Goal: Navigation & Orientation: Understand site structure

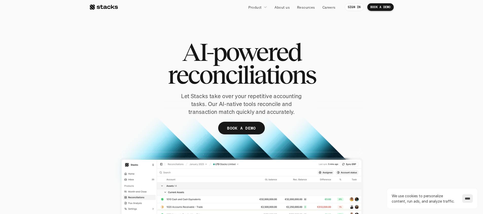
click at [61, 140] on section "AI-powered reconciliations Let Stacks take over your repetitive accounting task…" at bounding box center [241, 120] width 483 height 240
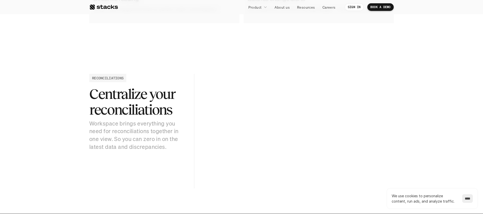
scroll to position [503, 0]
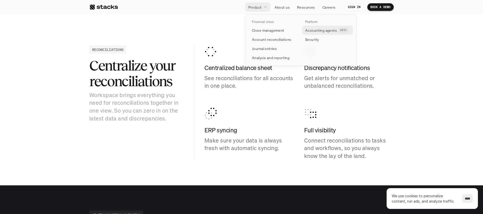
click at [310, 30] on p "Accounting agents" at bounding box center [321, 30] width 32 height 5
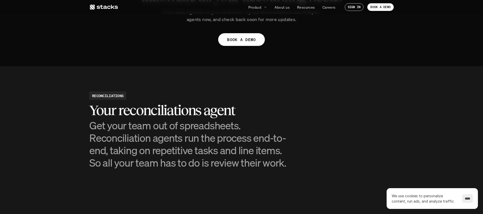
scroll to position [455, 0]
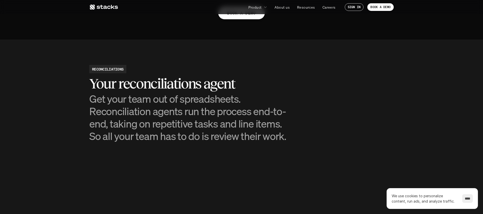
click at [108, 7] on use at bounding box center [104, 7] width 28 height 5
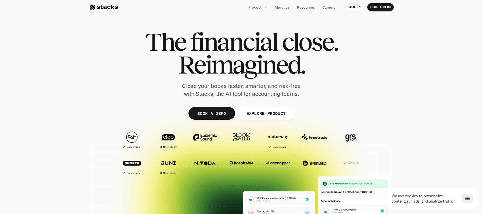
scroll to position [1141, 0]
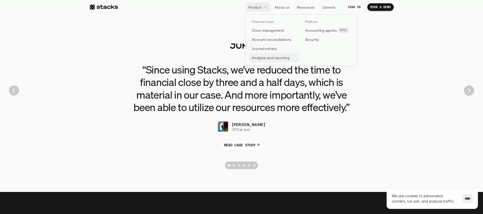
click at [265, 58] on p "Analysis and reporting" at bounding box center [271, 57] width 38 height 5
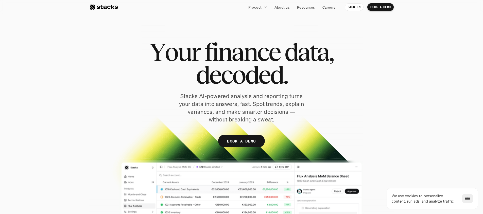
scroll to position [37, 0]
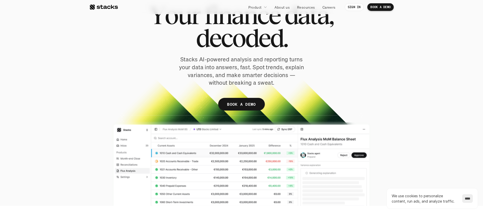
click at [103, 7] on div at bounding box center [103, 7] width 29 height 6
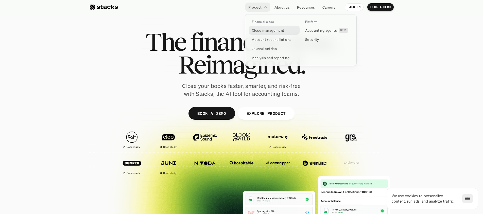
click at [270, 29] on p "Close management" at bounding box center [268, 30] width 32 height 5
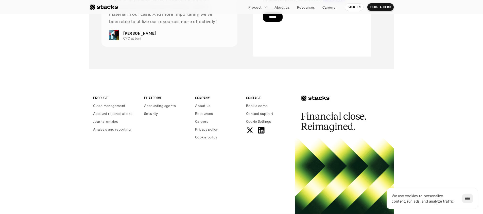
scroll to position [1113, 0]
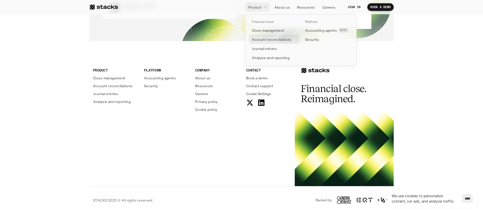
click at [264, 39] on p "Account reconciliations" at bounding box center [272, 39] width 40 height 5
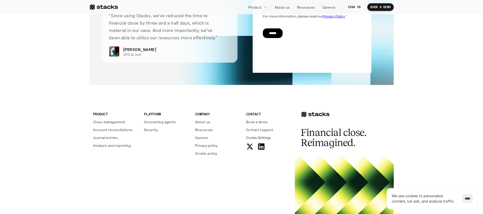
scroll to position [1261, 0]
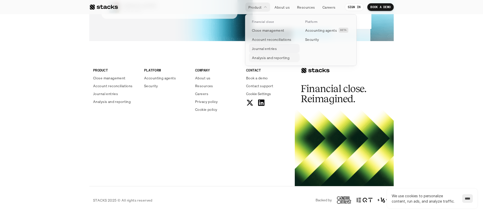
click at [265, 48] on p "Journal entries" at bounding box center [264, 48] width 25 height 5
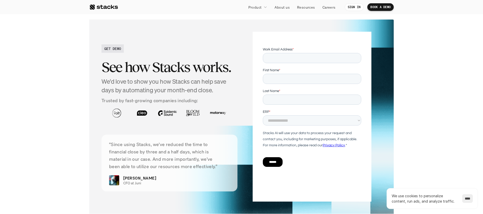
scroll to position [1067, 0]
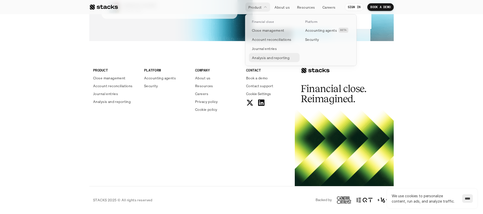
click at [269, 58] on p "Analysis and reporting" at bounding box center [271, 57] width 38 height 5
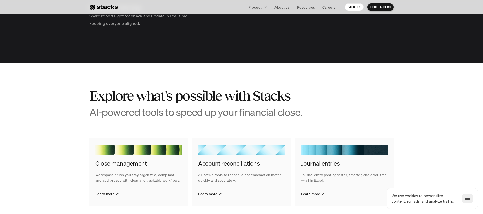
scroll to position [949, 0]
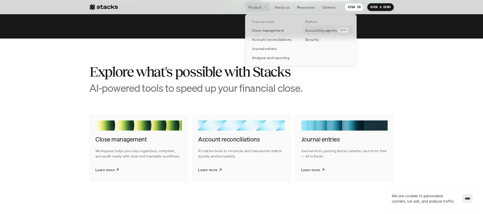
click at [318, 31] on p "Accounting agents" at bounding box center [321, 30] width 32 height 5
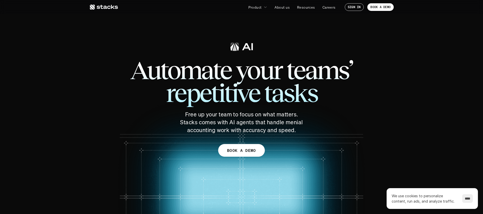
click at [100, 5] on icon at bounding box center [103, 7] width 29 height 6
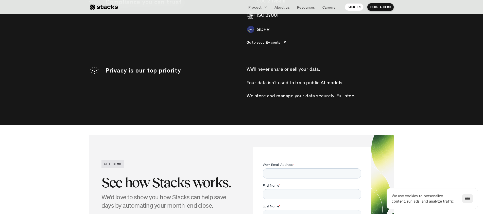
scroll to position [1739, 0]
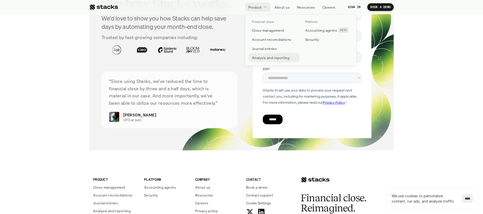
click at [260, 57] on p "Analysis and reporting" at bounding box center [271, 57] width 38 height 5
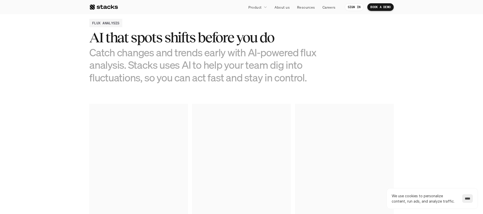
scroll to position [301, 0]
